Goal: Task Accomplishment & Management: Manage account settings

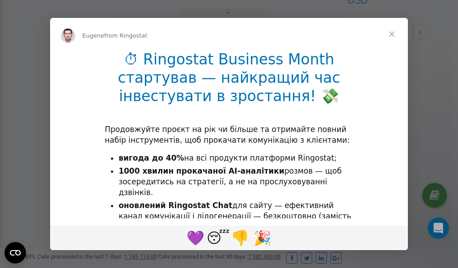
click at [393, 33] on span "Close" at bounding box center [391, 34] width 32 height 32
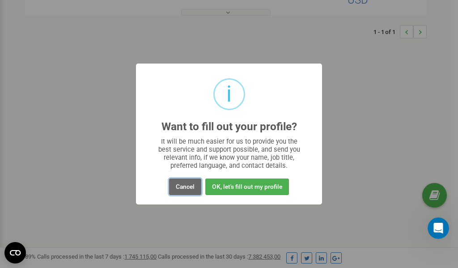
click at [189, 188] on button "Cancel" at bounding box center [185, 186] width 32 height 17
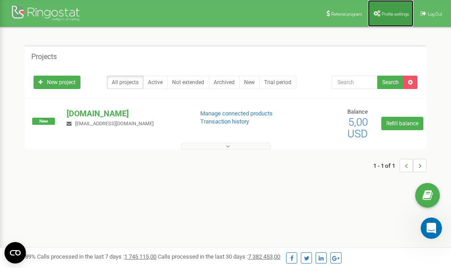
click at [396, 12] on span "Profile settings" at bounding box center [395, 14] width 27 height 5
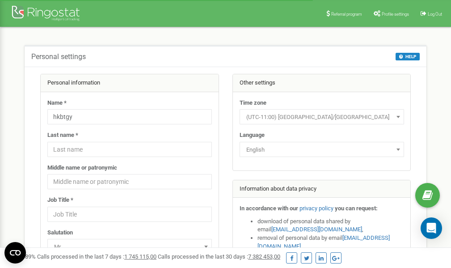
scroll to position [45, 0]
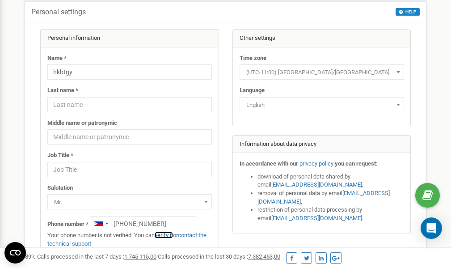
click at [168, 235] on link "verify it" at bounding box center [164, 235] width 18 height 7
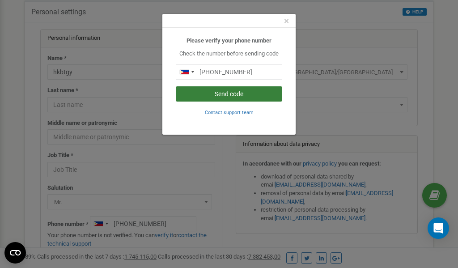
click at [243, 94] on button "Send code" at bounding box center [229, 93] width 106 height 15
